Goal: Task Accomplishment & Management: Manage account settings

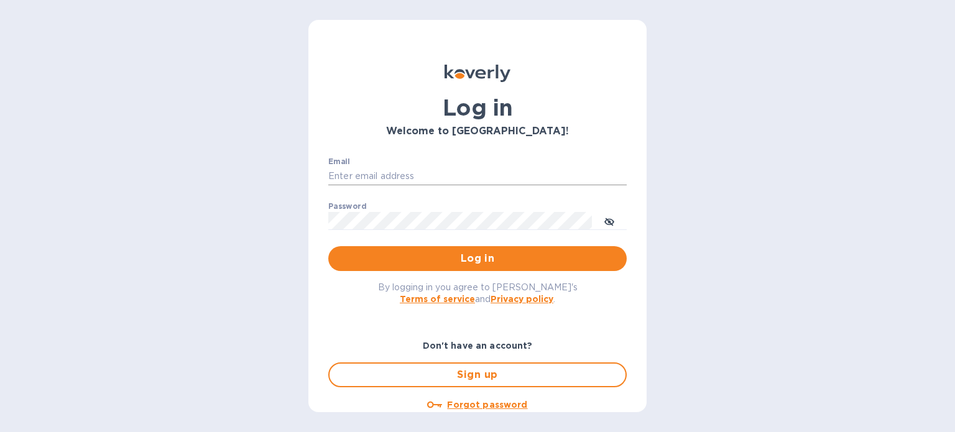
click at [494, 174] on input "Email" at bounding box center [477, 176] width 298 height 19
type input "[PERSON_NAME][EMAIL_ADDRESS][DOMAIN_NAME]"
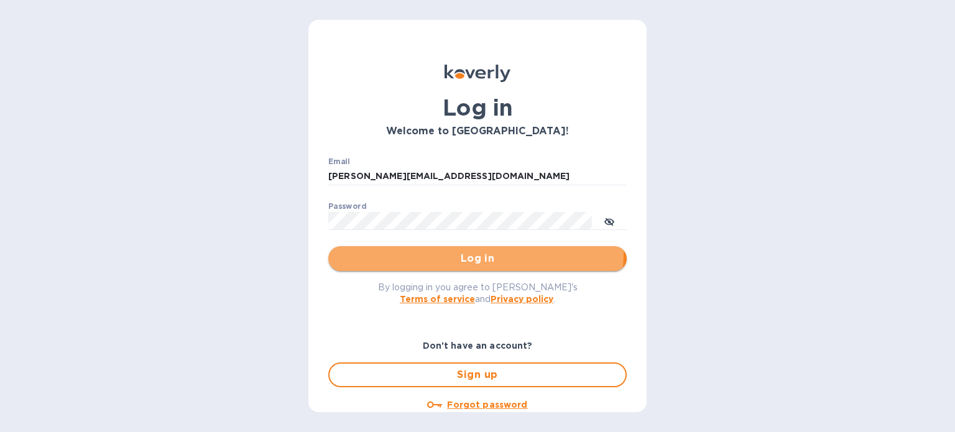
click at [455, 252] on span "Log in" at bounding box center [477, 258] width 279 height 15
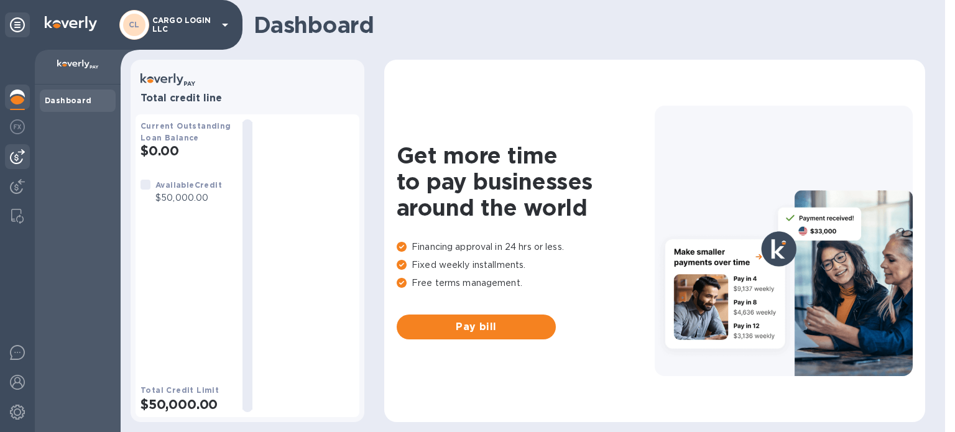
click at [17, 156] on img at bounding box center [17, 156] width 15 height 15
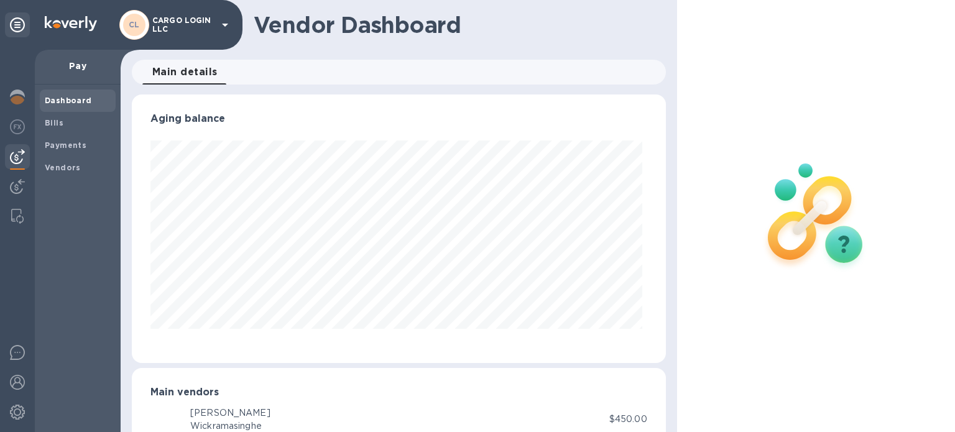
scroll to position [269, 529]
click at [67, 148] on b "Payments" at bounding box center [66, 145] width 42 height 9
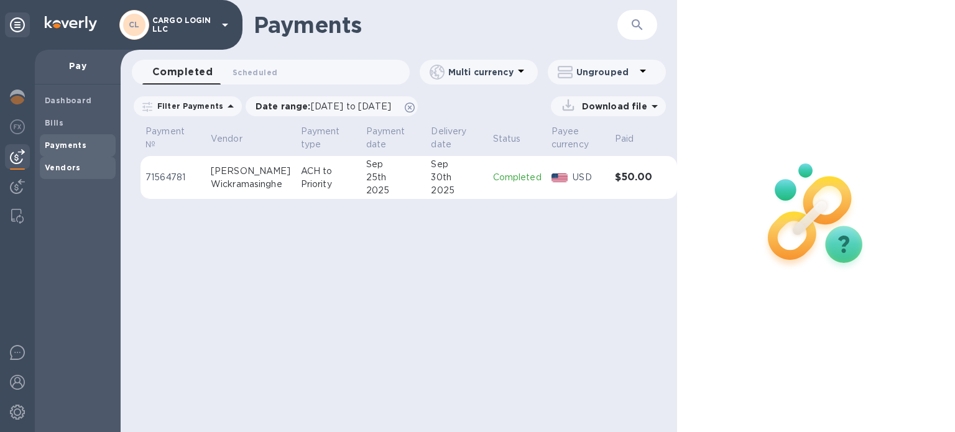
click at [69, 162] on span "Vendors" at bounding box center [63, 168] width 36 height 12
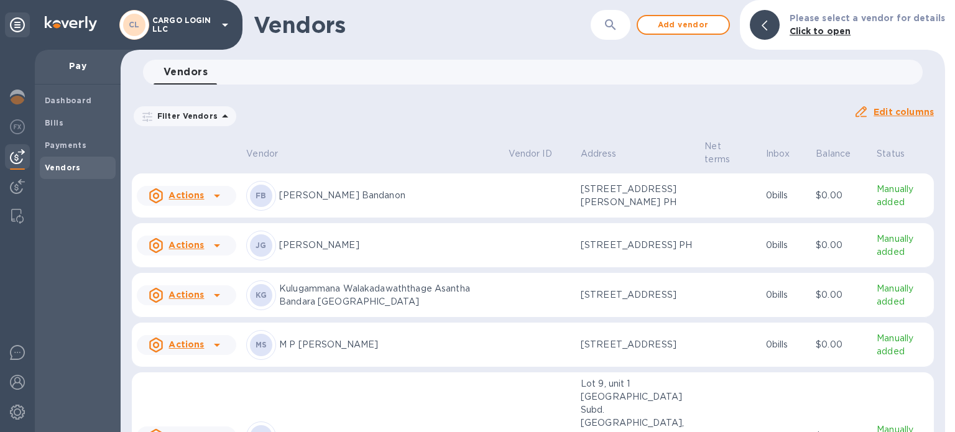
scroll to position [198, 0]
